Goal: Find specific page/section: Find specific page/section

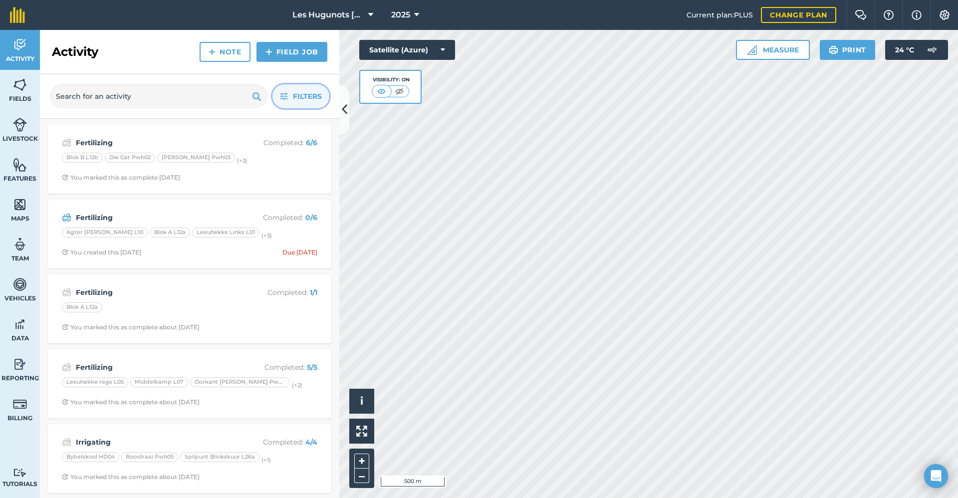
click at [299, 96] on span "Filters" at bounding box center [307, 96] width 29 height 11
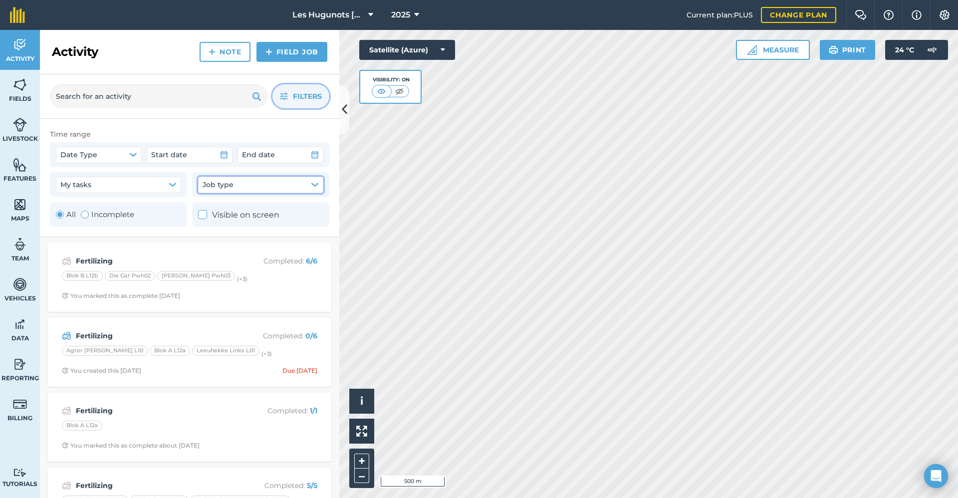
click at [240, 187] on button "Job type" at bounding box center [260, 185] width 125 height 16
click at [152, 182] on button "My tasks" at bounding box center [118, 185] width 125 height 16
click at [231, 180] on span "Job type" at bounding box center [218, 184] width 31 height 11
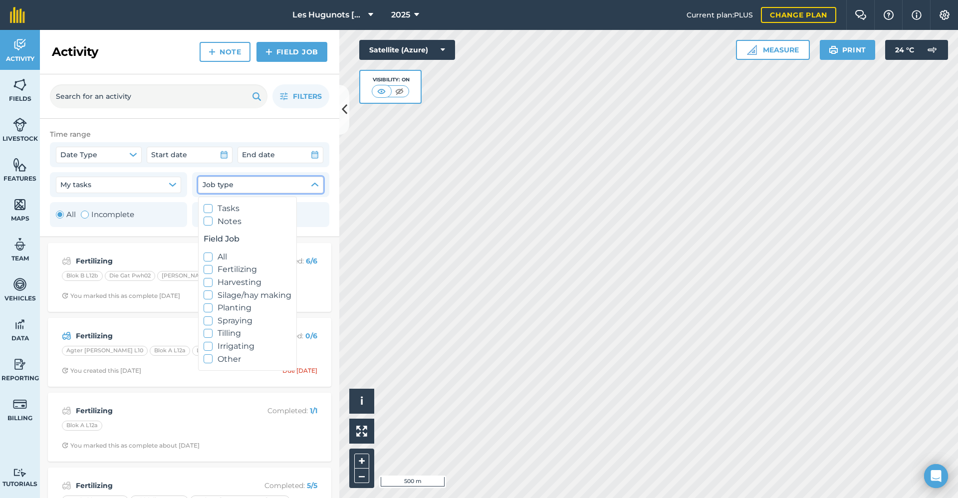
click at [207, 317] on icon at bounding box center [208, 320] width 6 height 6
checkbox input "true"
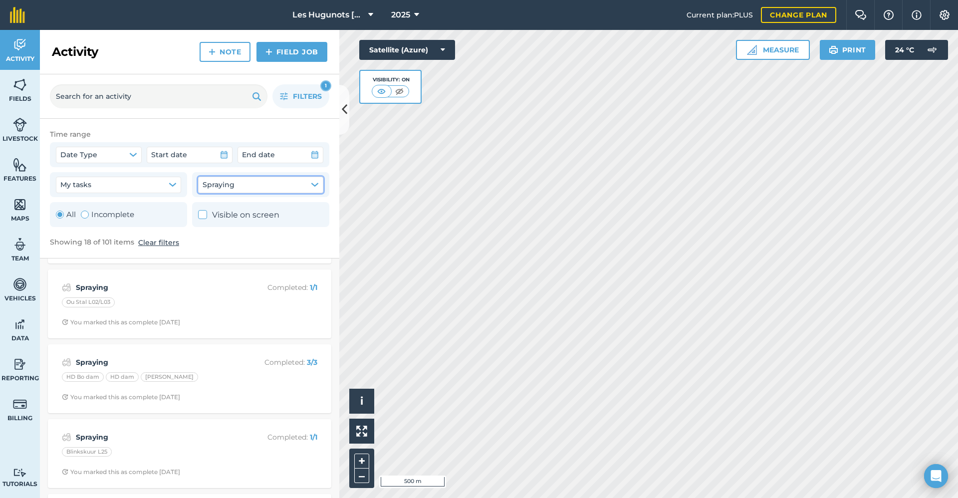
scroll to position [449, 0]
click at [220, 363] on div "Spraying Completed : 3 / 3 HD Bo dam HD dam [PERSON_NAME] You marked this as co…" at bounding box center [189, 373] width 271 height 57
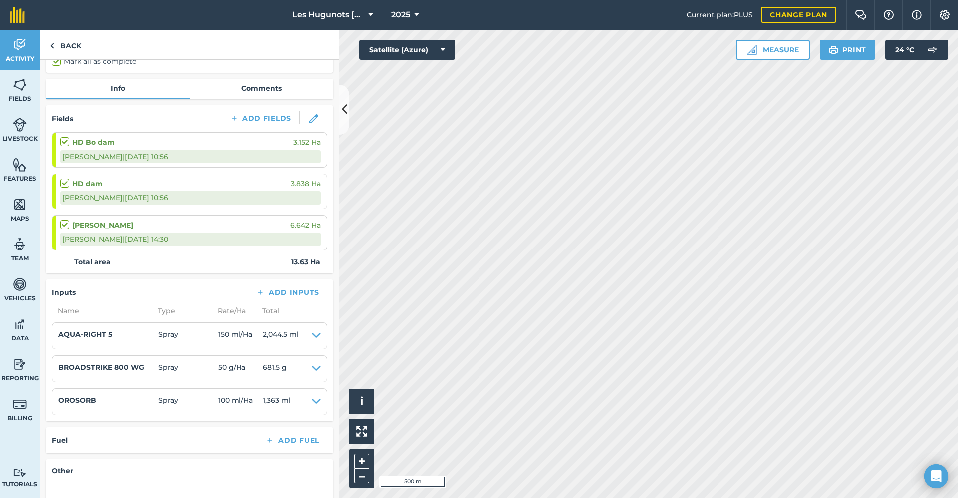
scroll to position [84, 0]
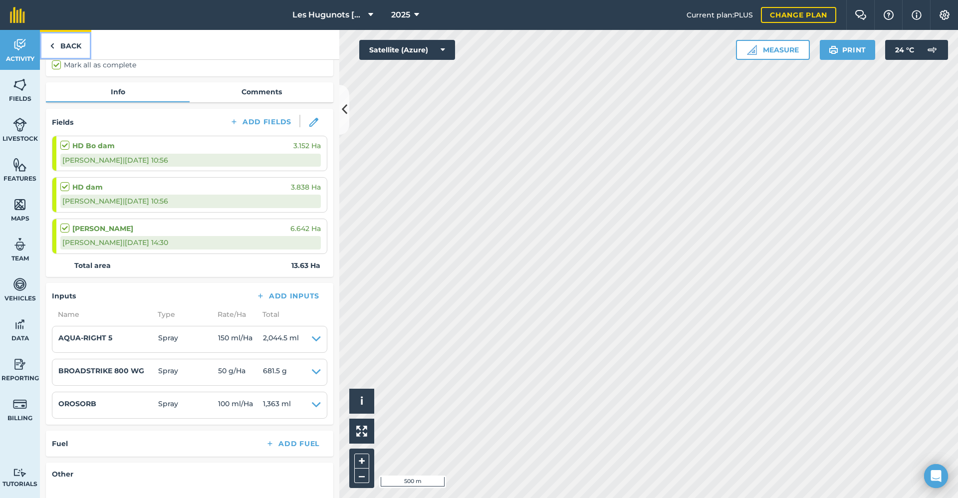
click at [65, 47] on link "Back" at bounding box center [65, 44] width 51 height 29
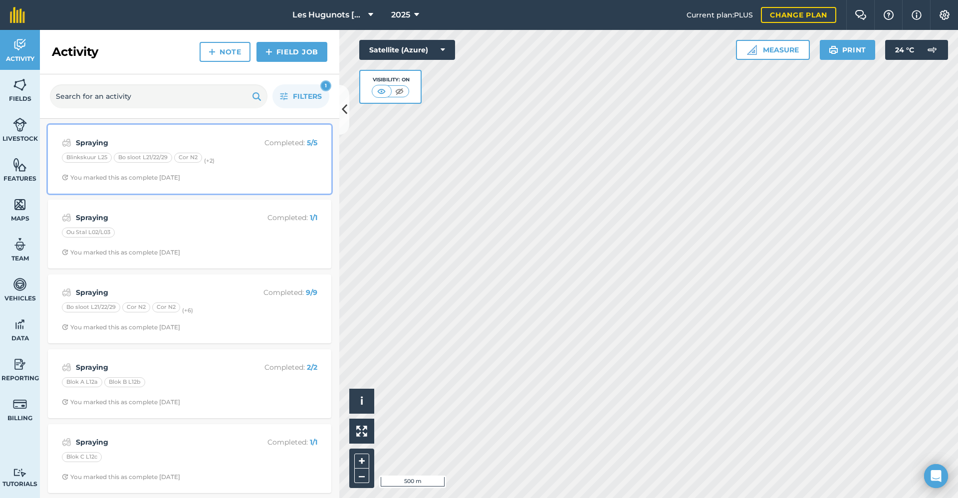
click at [136, 132] on div "Spraying Completed : 5 / 5 Blinkskuur L25 Bo sloot L21/22/29 Cor N2 (+ 2 ) You …" at bounding box center [189, 159] width 271 height 57
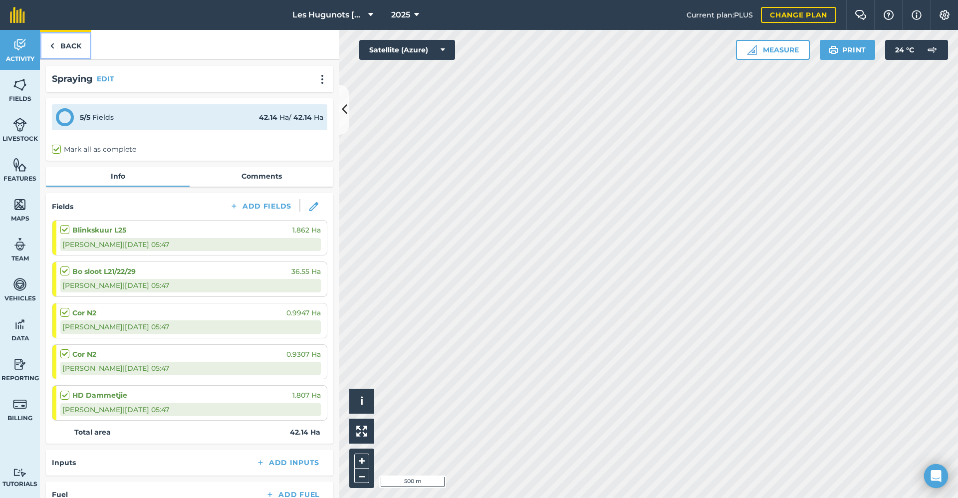
click at [55, 44] on link "Back" at bounding box center [65, 44] width 51 height 29
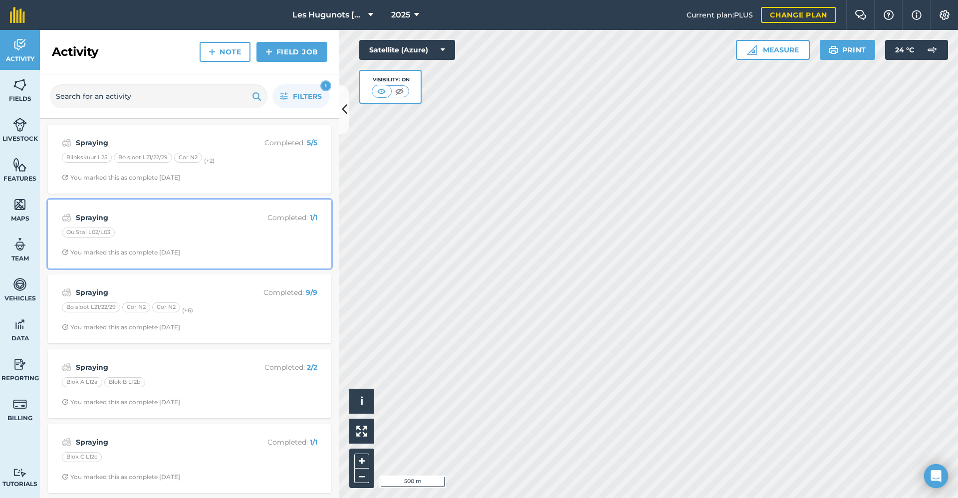
click at [125, 224] on div "Spraying Completed : 1 / 1 Ou Stal L02/L03 You marked this as complete [DATE]" at bounding box center [189, 234] width 271 height 57
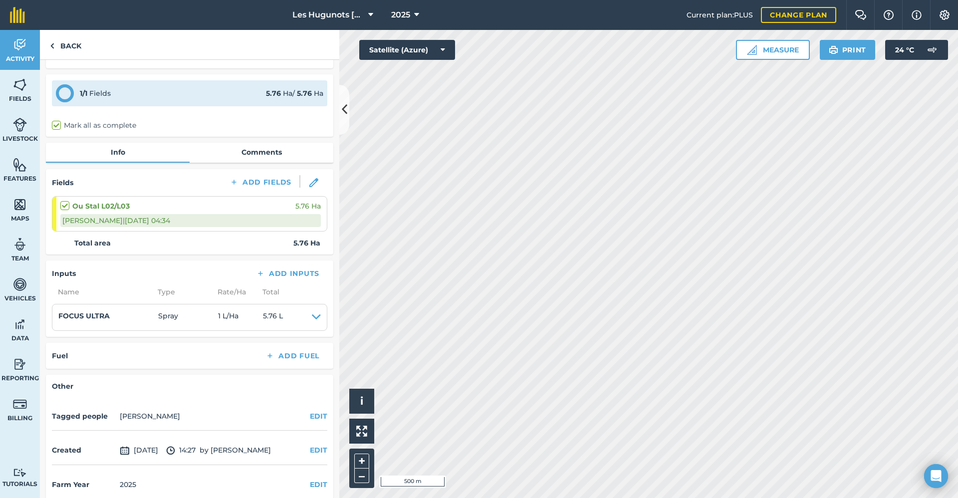
scroll to position [36, 0]
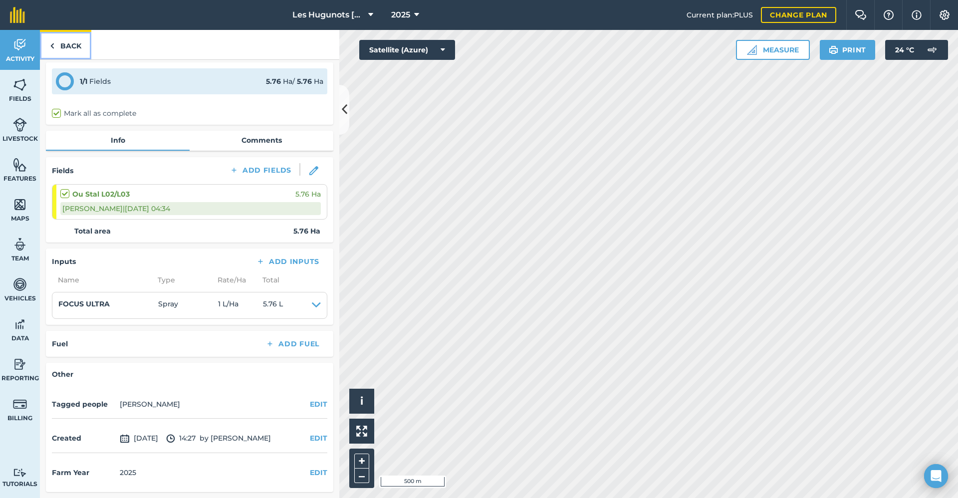
click at [67, 40] on link "Back" at bounding box center [65, 44] width 51 height 29
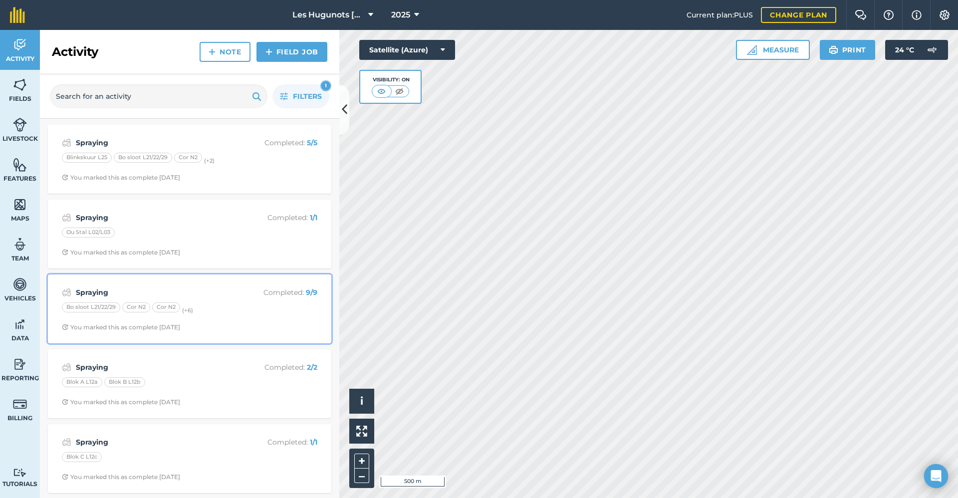
click at [157, 285] on div "Spraying Completed : 9 / 9 Bo sloot L21/22/29 Cor N2 Cor N2 (+ 6 ) You marked t…" at bounding box center [189, 308] width 271 height 57
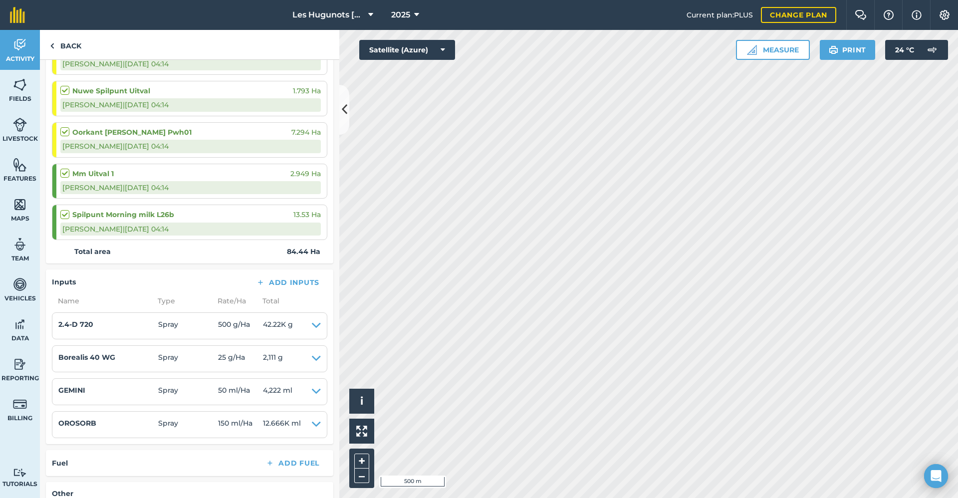
scroll to position [349, 0]
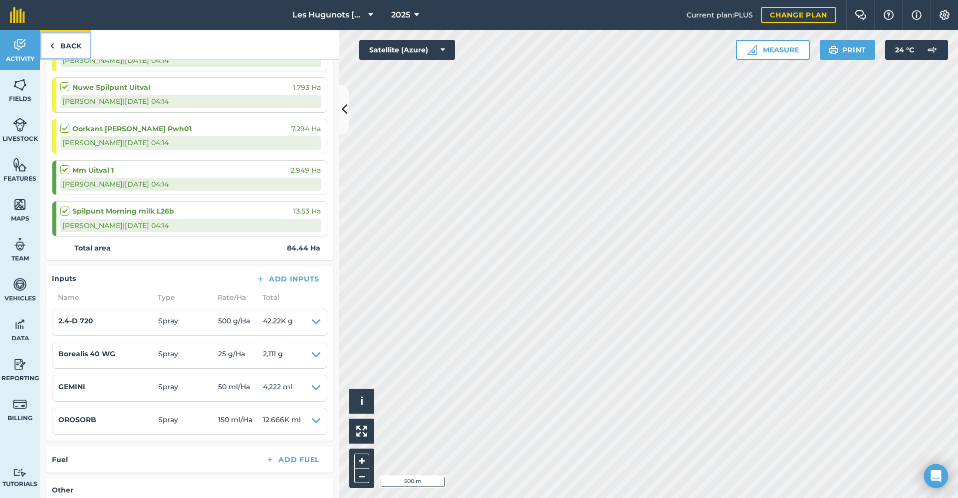
click at [70, 41] on link "Back" at bounding box center [65, 44] width 51 height 29
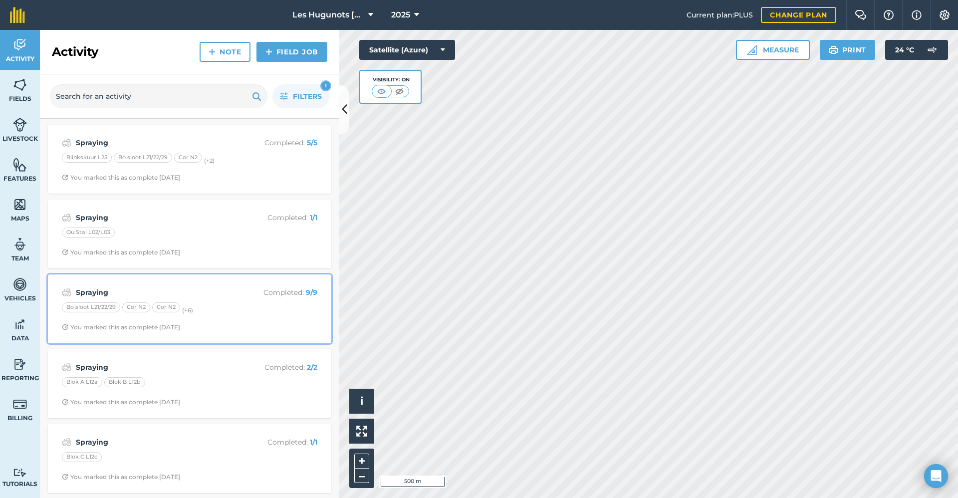
click at [220, 311] on div "Bo sloot L21/22/29 Cor N2 Cor N2 (+ 6 )" at bounding box center [189, 308] width 255 height 13
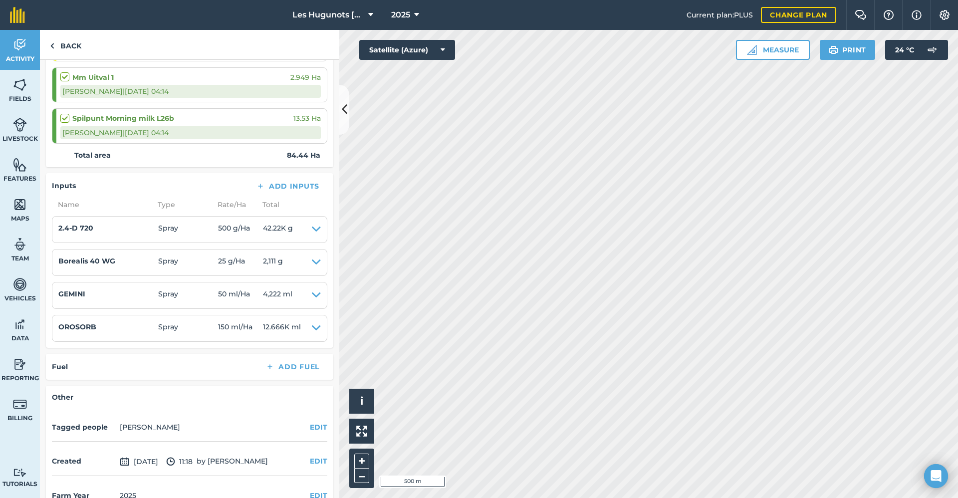
scroll to position [465, 0]
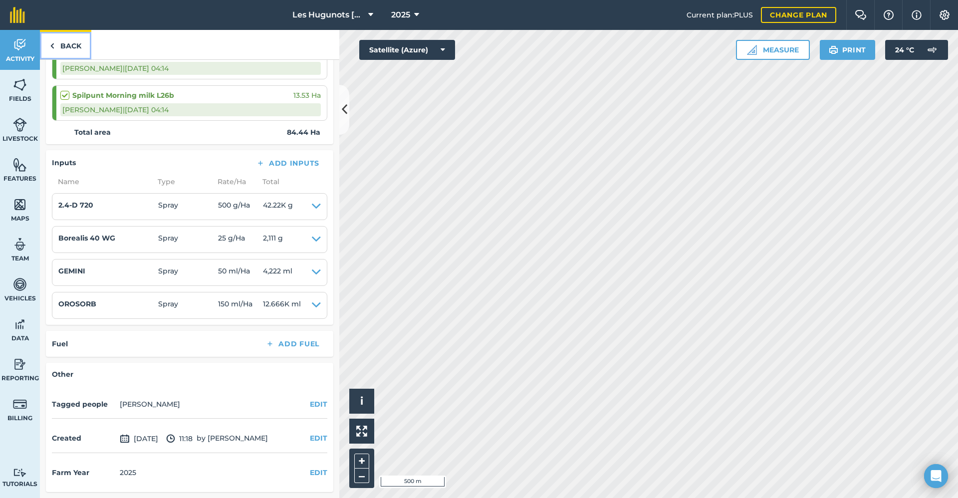
click at [52, 36] on link "Back" at bounding box center [65, 44] width 51 height 29
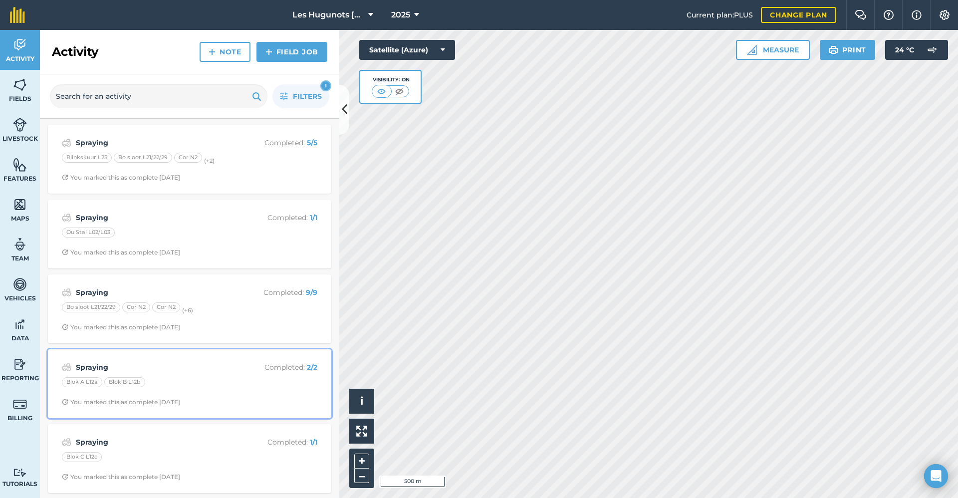
click at [204, 381] on div "Blok A L12a Blok B L12b" at bounding box center [189, 383] width 255 height 13
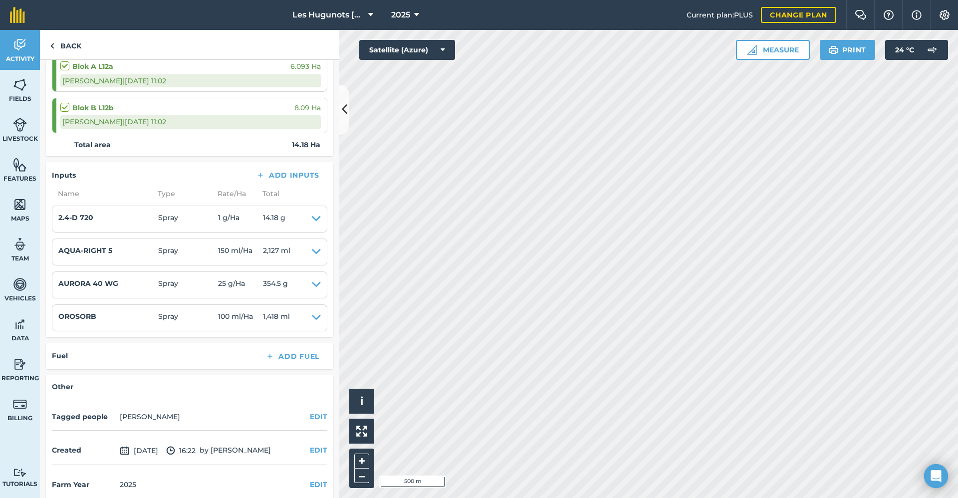
scroll to position [176, 0]
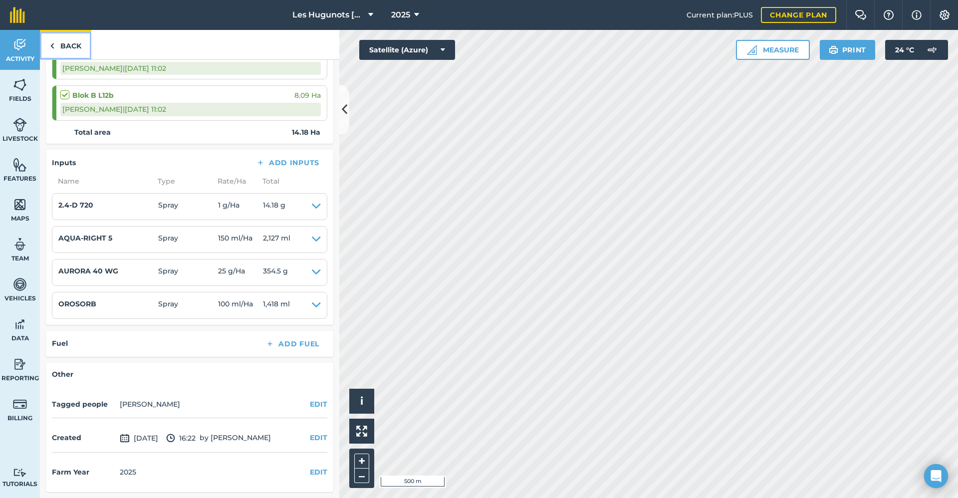
click at [69, 51] on link "Back" at bounding box center [65, 44] width 51 height 29
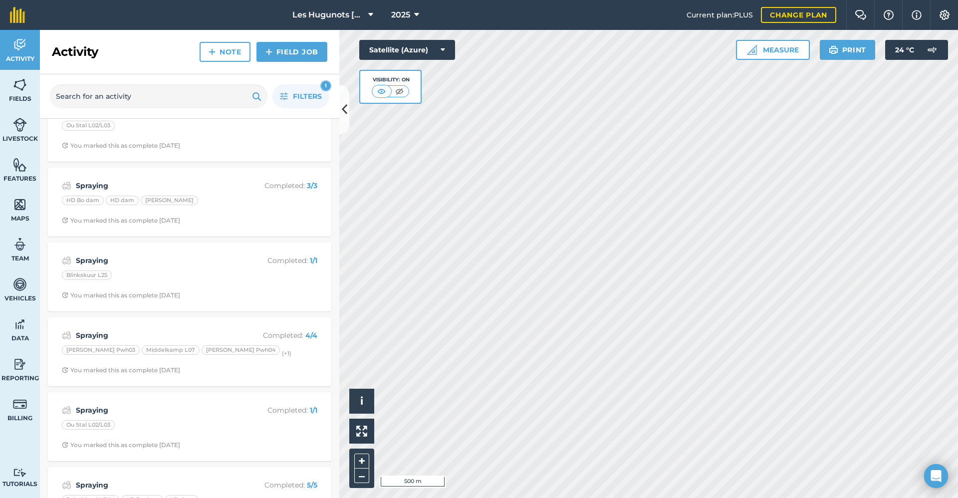
scroll to position [599, 0]
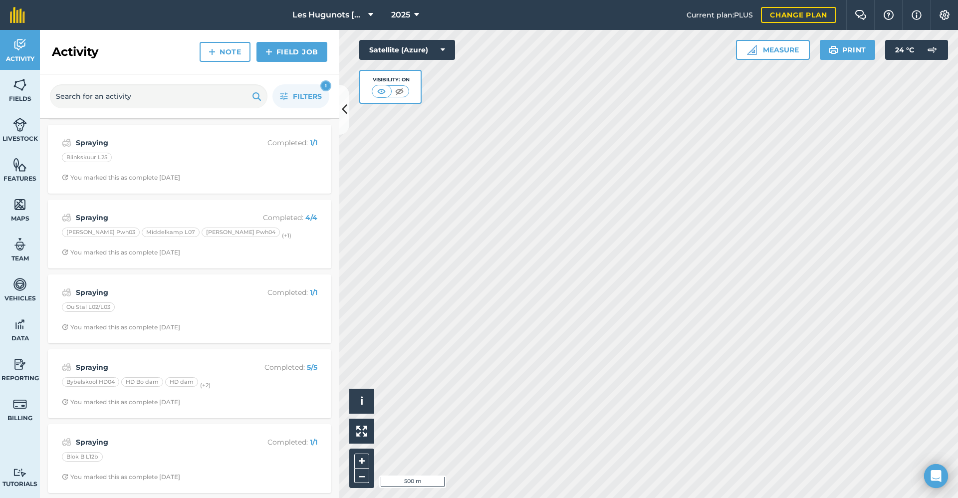
click at [217, 348] on div "Spraying Completed : 5 / 5 Blinkskuur L25 Bo sloot L21/22/29 Cor N2 (+ 2 ) You …" at bounding box center [189, 196] width 299 height 1353
click at [219, 354] on div "Spraying Completed : 5 / 5 Bybelskool HD04 HD Bo dam HD dam (+ 2 ) You marked t…" at bounding box center [189, 383] width 283 height 69
click at [216, 385] on div "Bybelskool HD04 HD Bo dam HD dam (+ 2 )" at bounding box center [189, 383] width 255 height 13
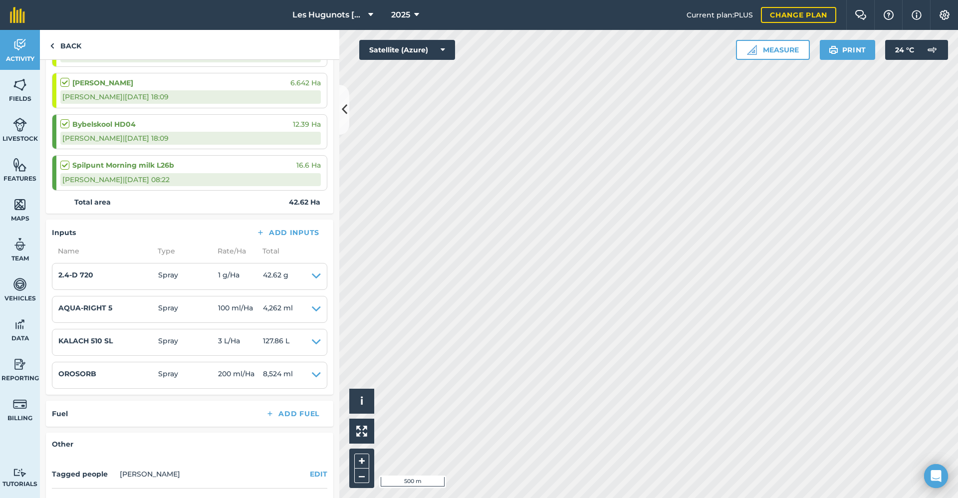
scroll to position [300, 0]
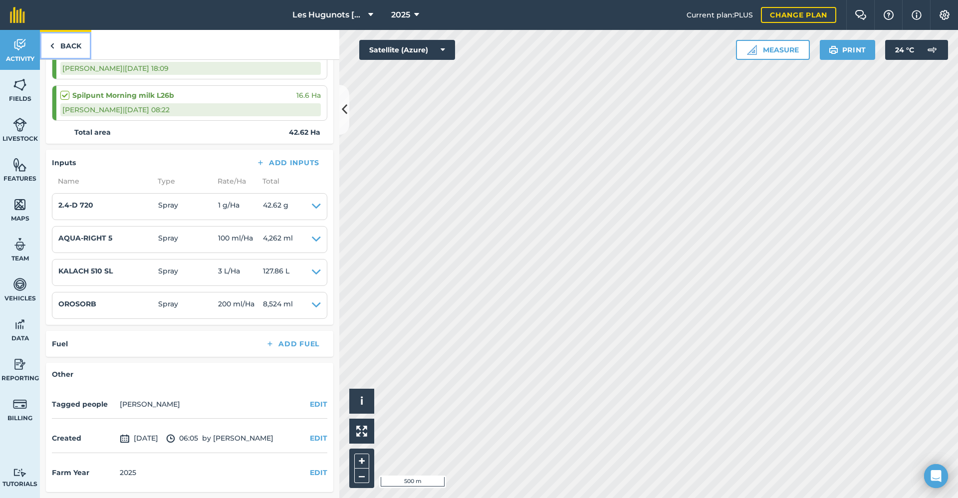
click at [68, 47] on link "Back" at bounding box center [65, 44] width 51 height 29
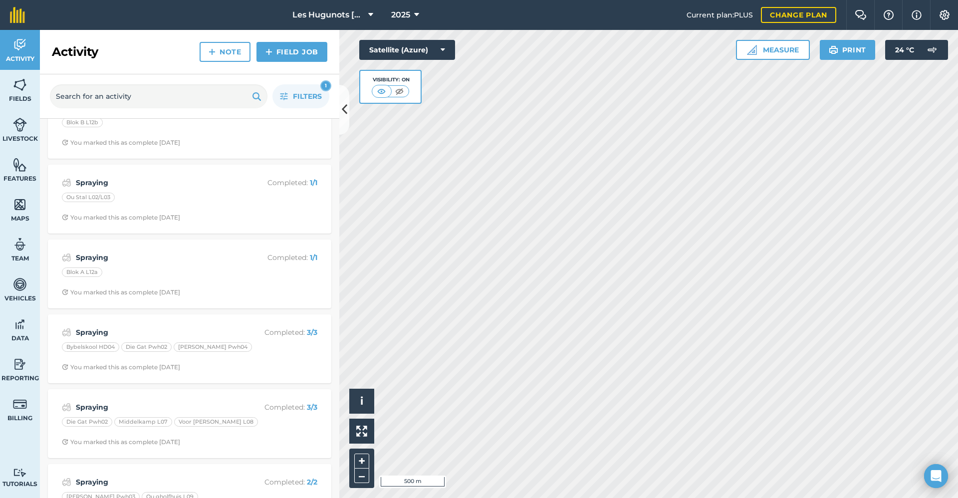
scroll to position [974, 0]
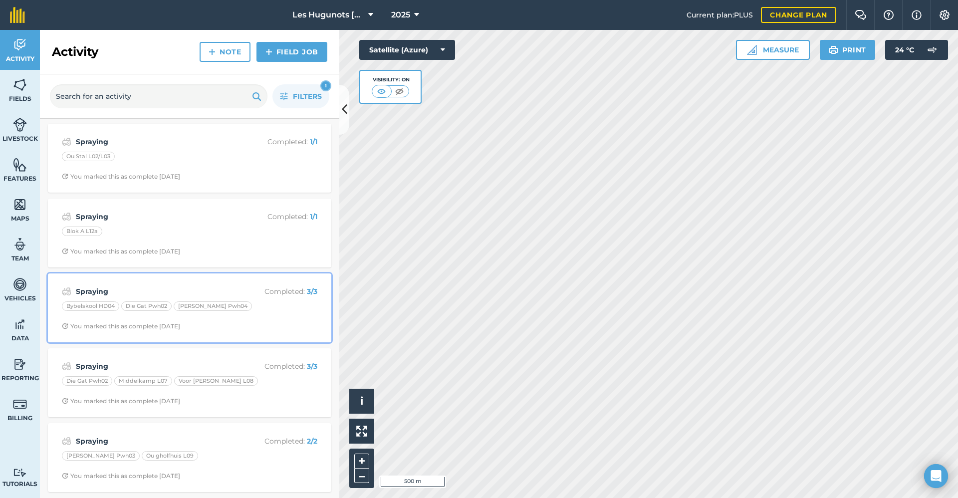
click at [272, 329] on span "You marked this as complete [DATE]" at bounding box center [189, 326] width 255 height 8
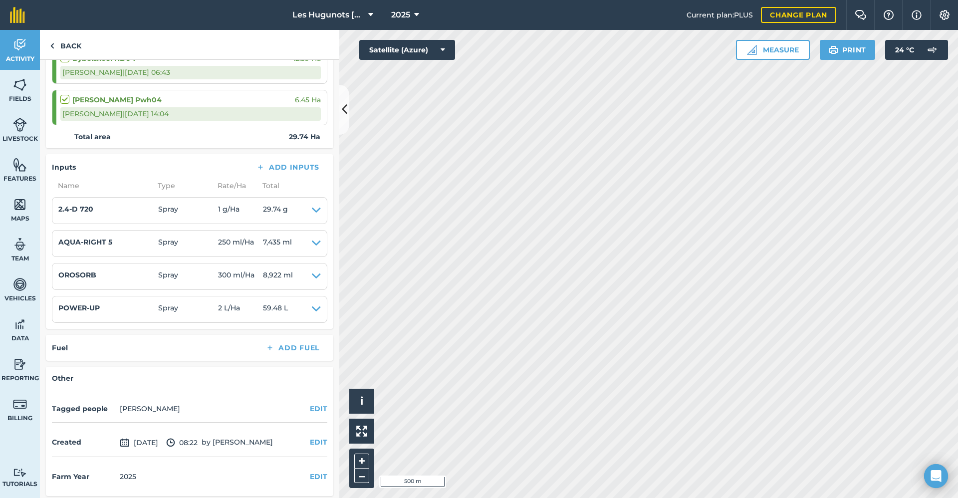
scroll to position [217, 0]
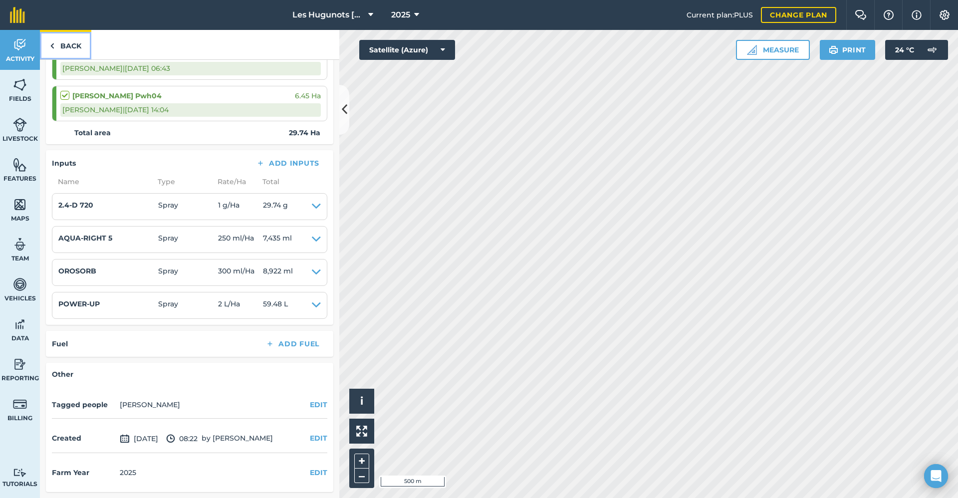
click at [68, 45] on link "Back" at bounding box center [65, 44] width 51 height 29
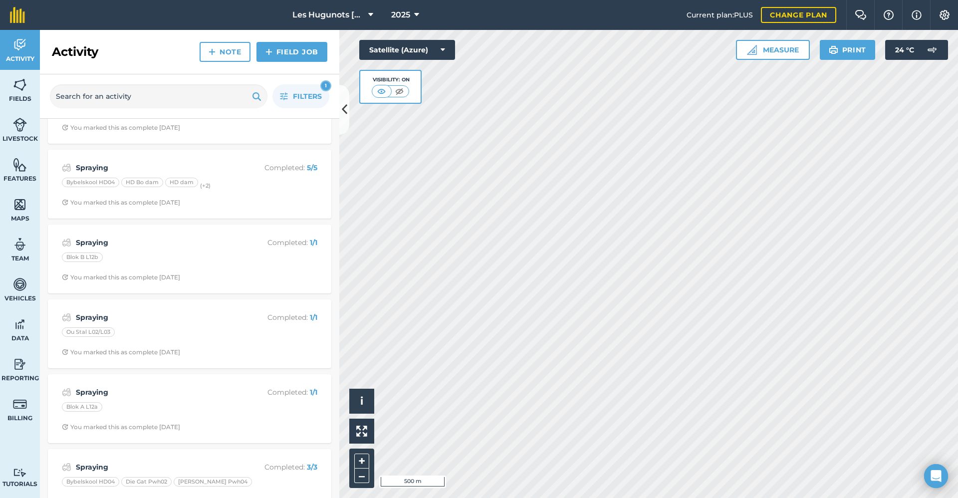
scroll to position [974, 0]
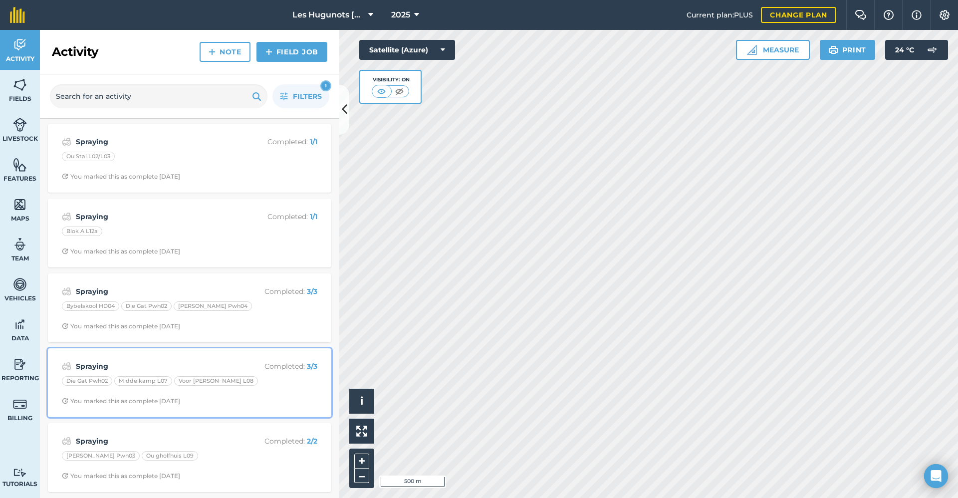
click at [183, 357] on div "Spraying Completed : 3 / 3 Die Gat Pwh02 Middelkamp L07 Voor [PERSON_NAME] L08 …" at bounding box center [189, 382] width 271 height 57
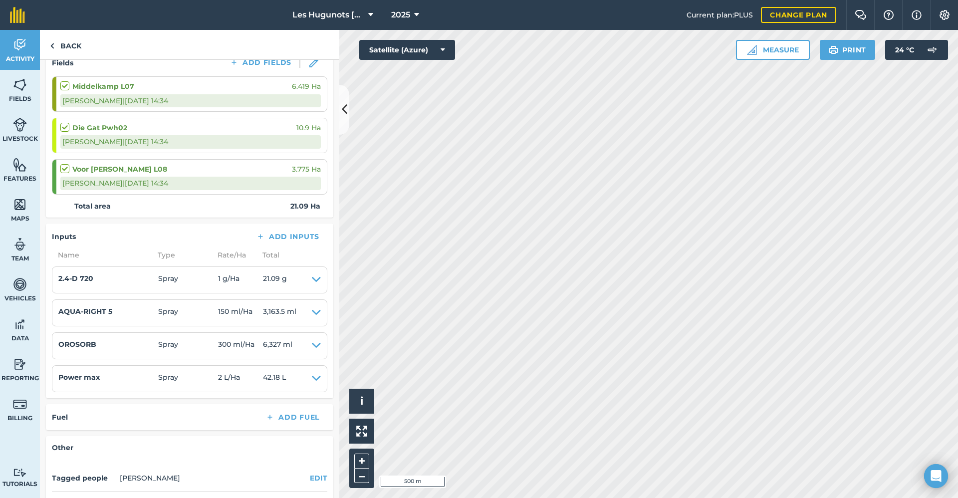
scroll to position [150, 0]
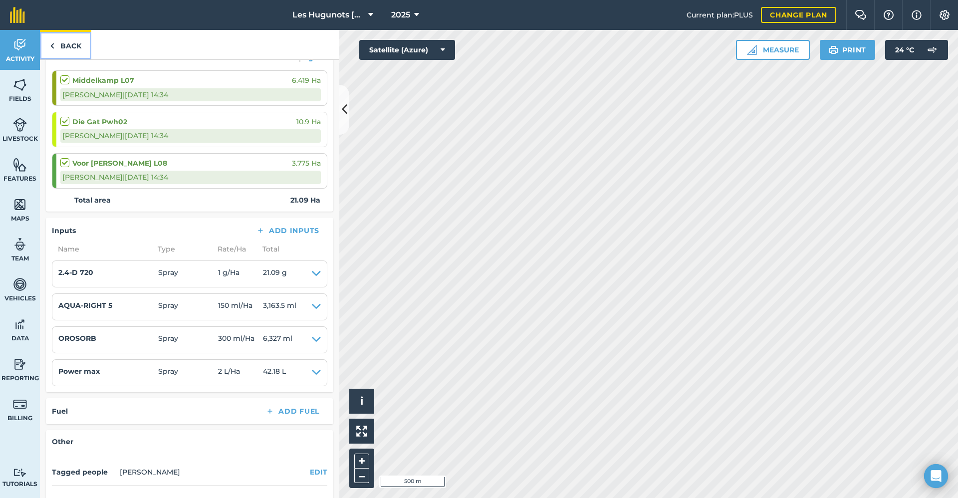
click at [67, 49] on link "Back" at bounding box center [65, 44] width 51 height 29
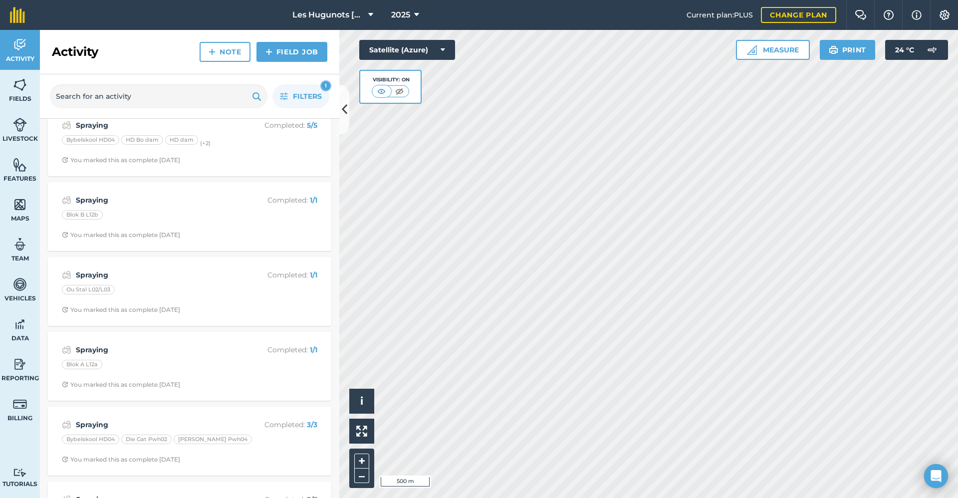
scroll to position [824, 0]
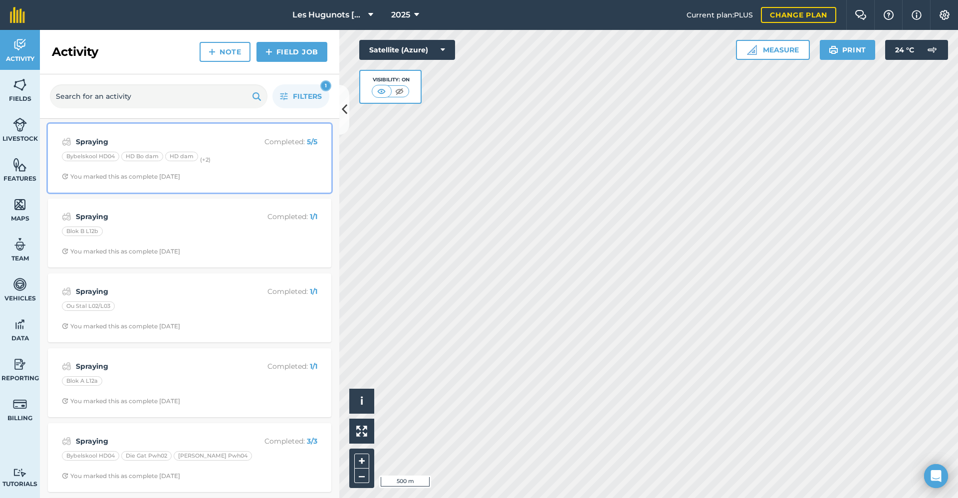
click at [177, 132] on div "Spraying Completed : 5 / 5 Bybelskool HD04 HD Bo dam HD dam (+ 2 ) You marked t…" at bounding box center [189, 158] width 271 height 57
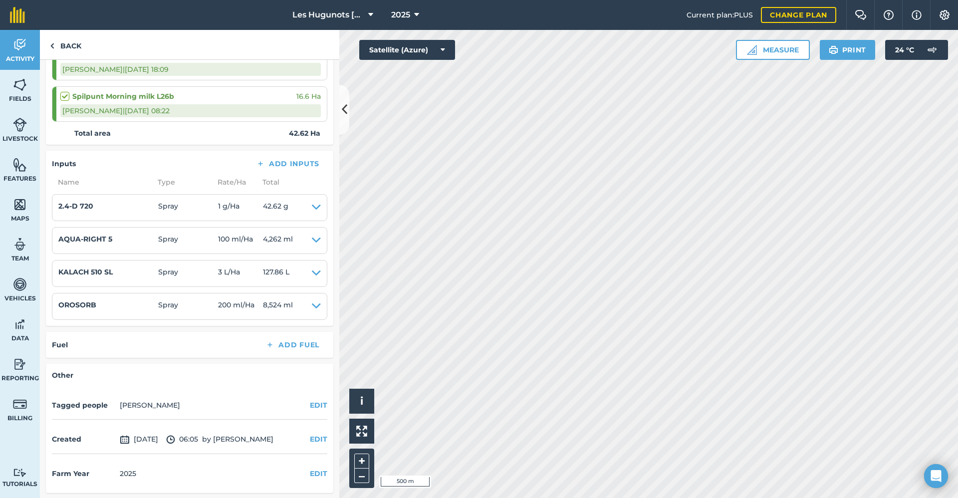
scroll to position [300, 0]
